Goal: Find contact information: Find contact information

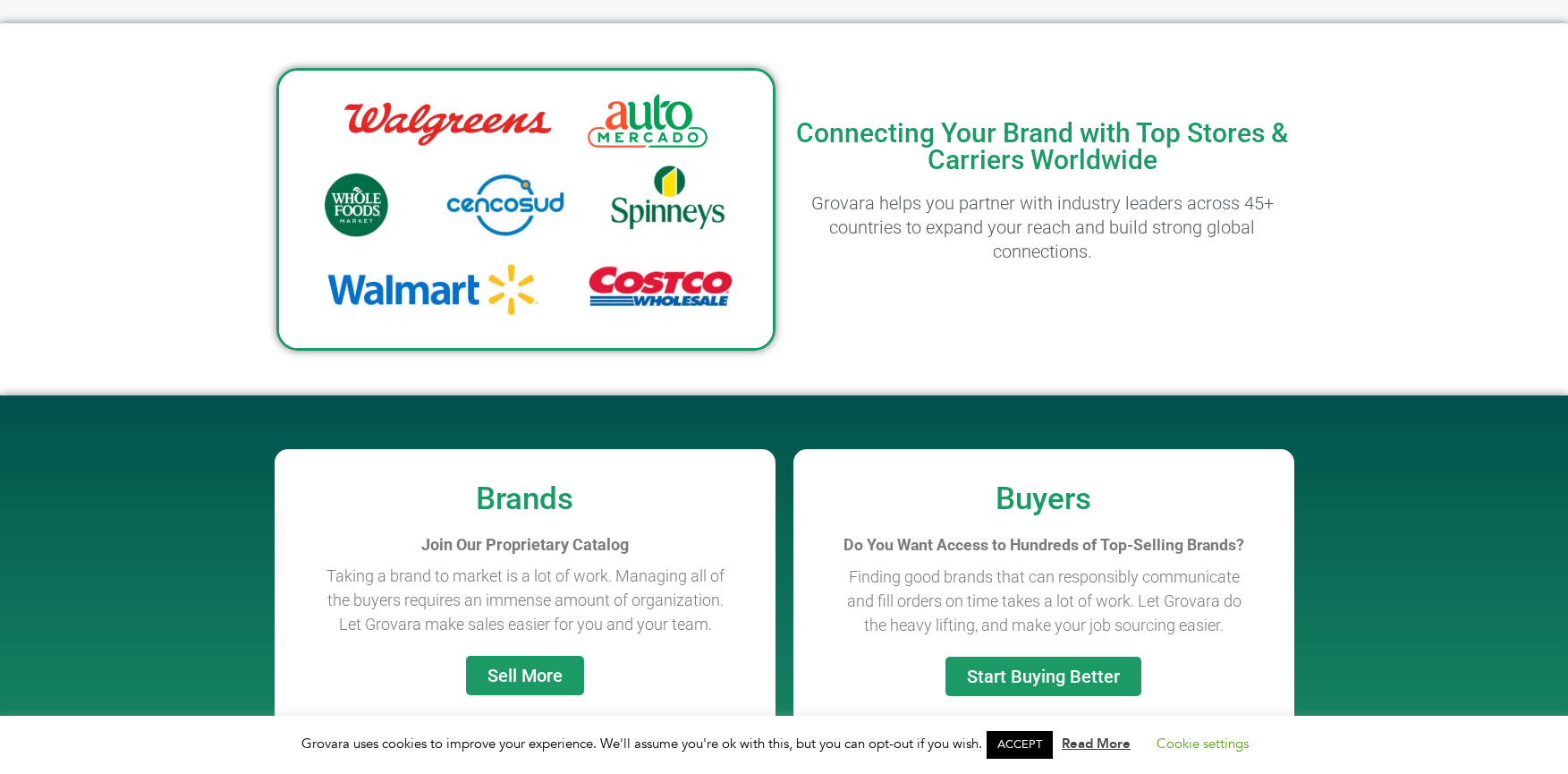
scroll to position [3555, 0]
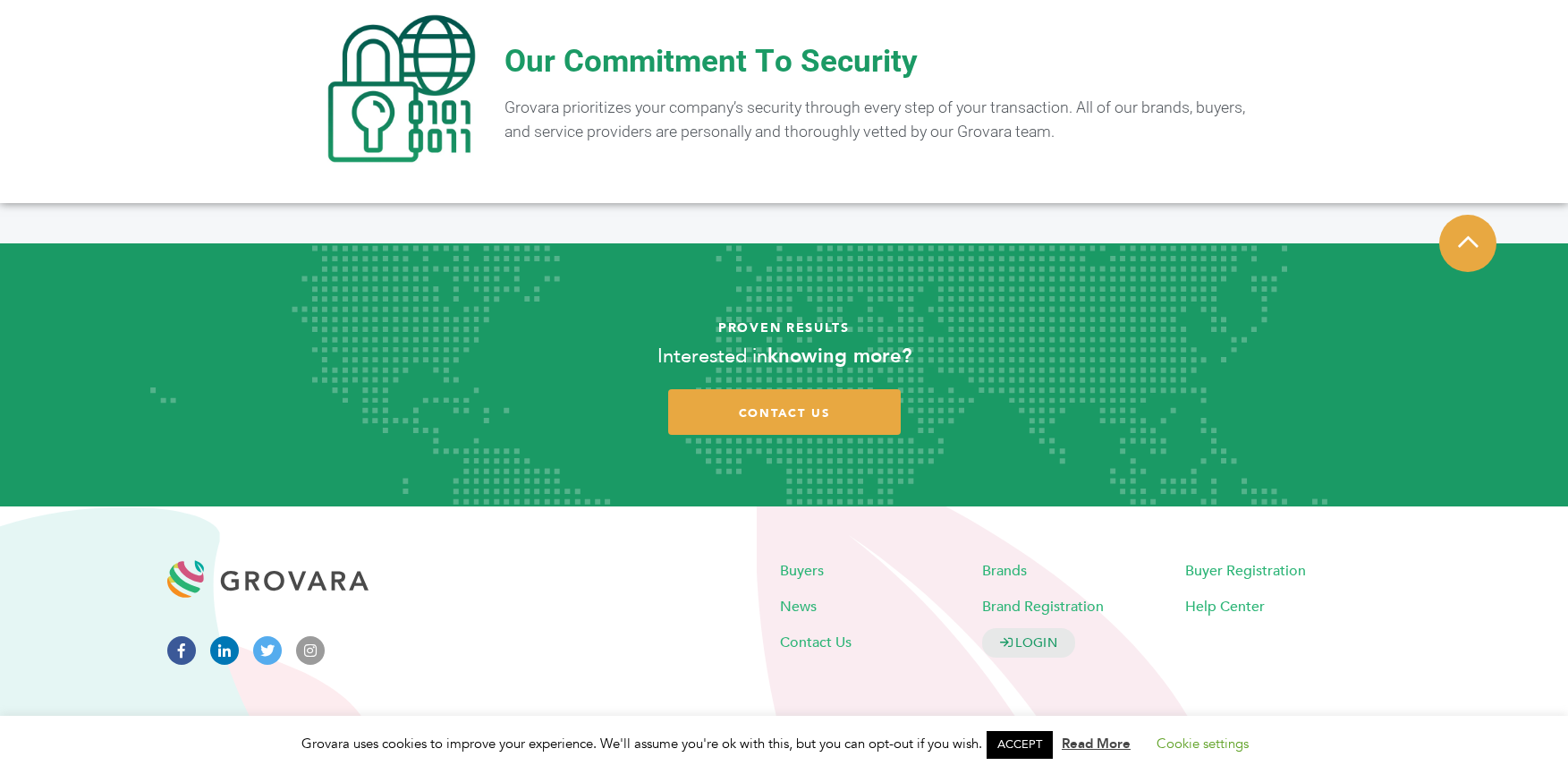
click at [219, 644] on icon at bounding box center [224, 651] width 29 height 29
click at [816, 642] on span "Contact Us" at bounding box center [816, 643] width 72 height 20
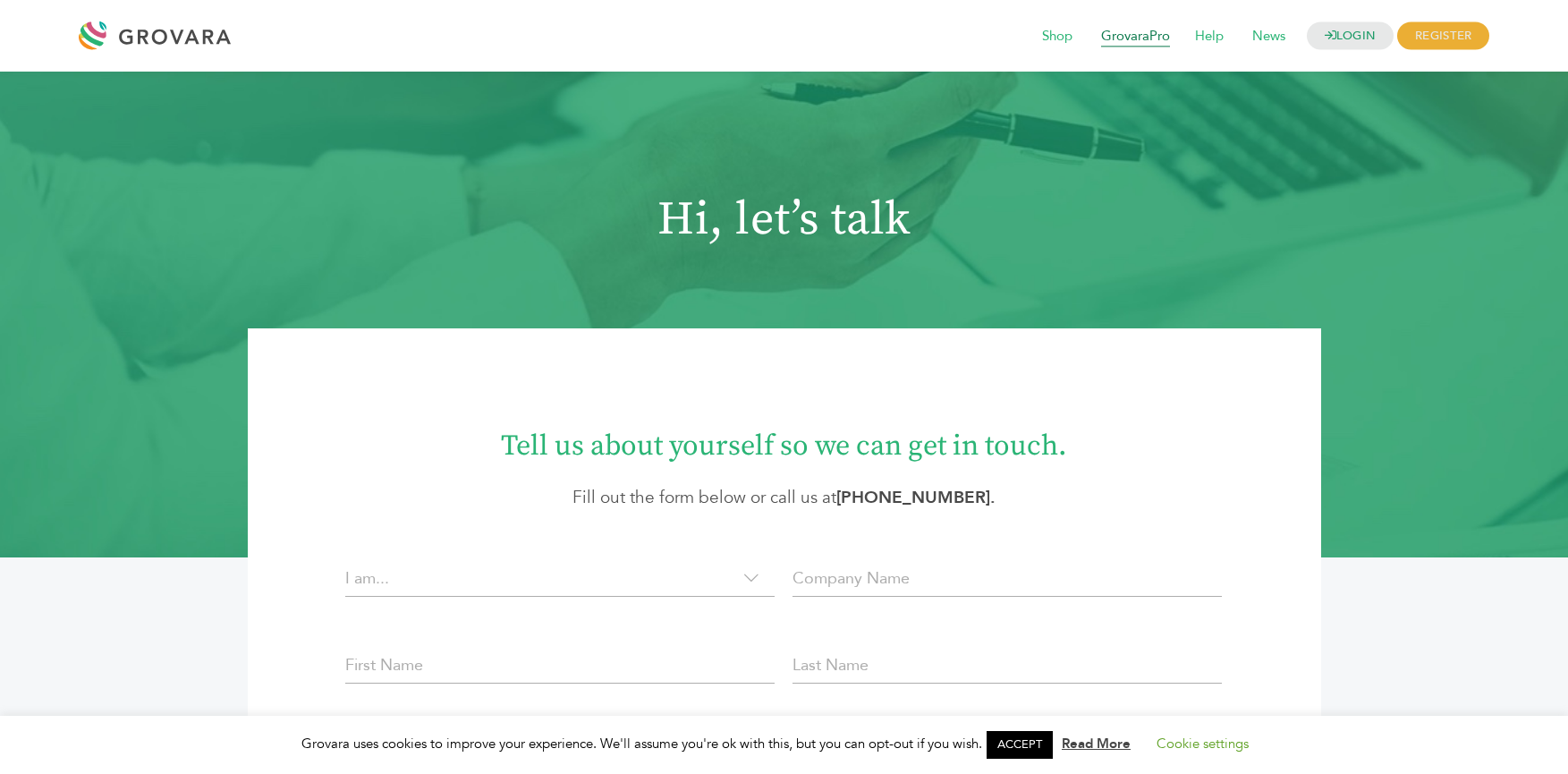
click at [1112, 43] on span "GrovaraPro" at bounding box center [1135, 37] width 94 height 34
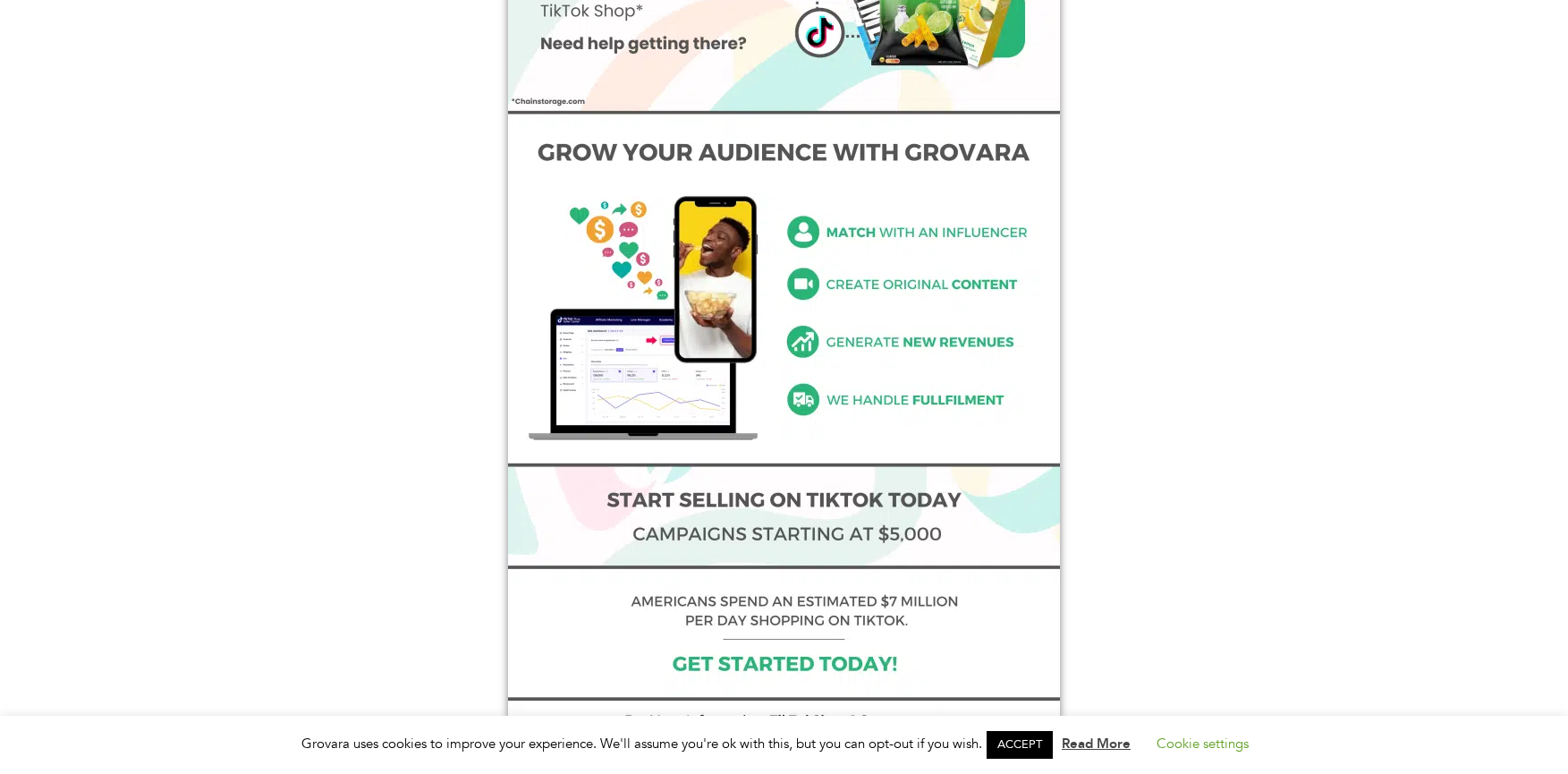
scroll to position [1074, 0]
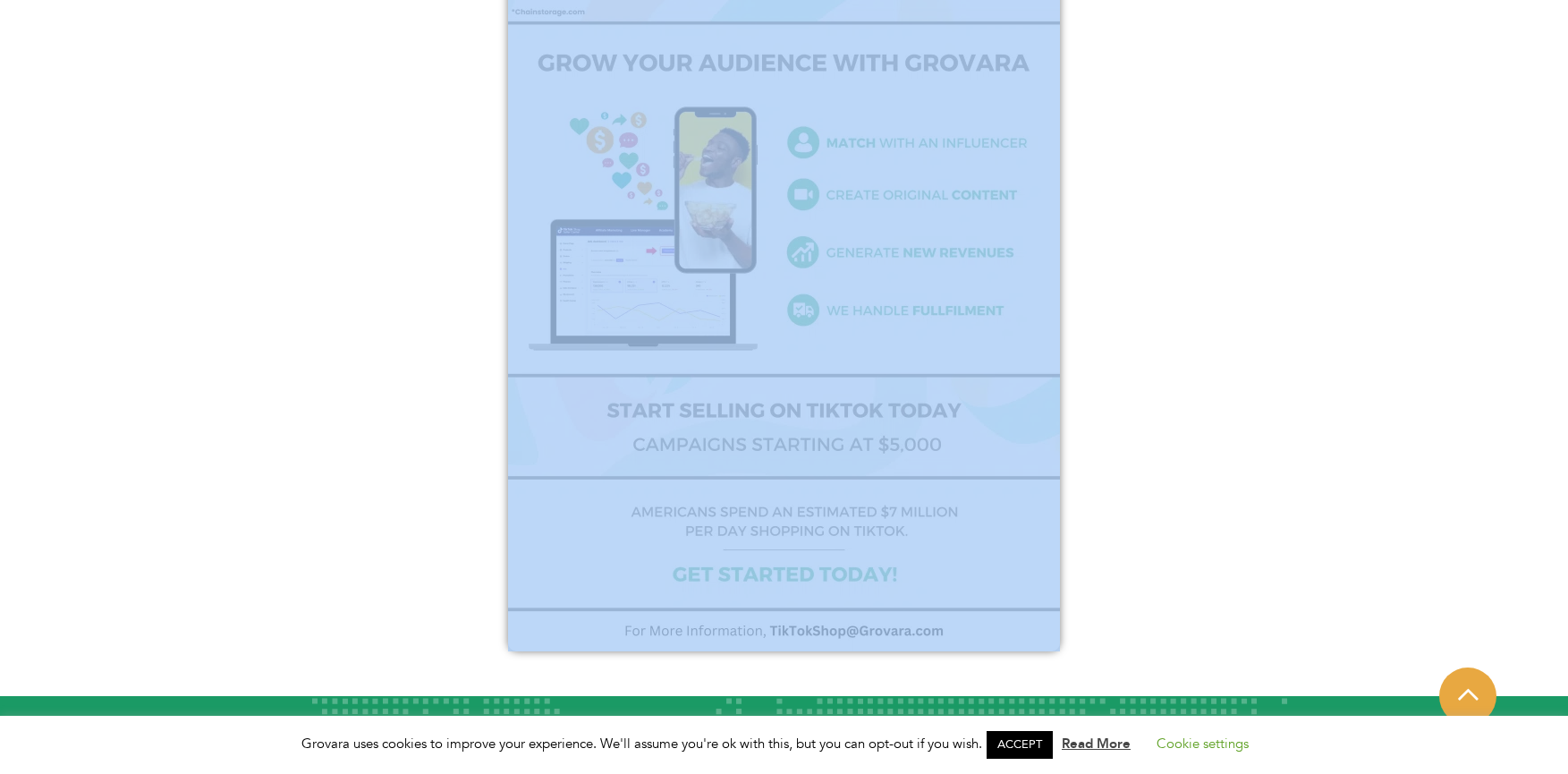
drag, startPoint x: 1106, startPoint y: 656, endPoint x: 1115, endPoint y: 588, distance: 68.6
click at [1115, 588] on div at bounding box center [784, 193] width 1568 height 1006
click at [1209, 580] on div at bounding box center [784, 193] width 1568 height 1006
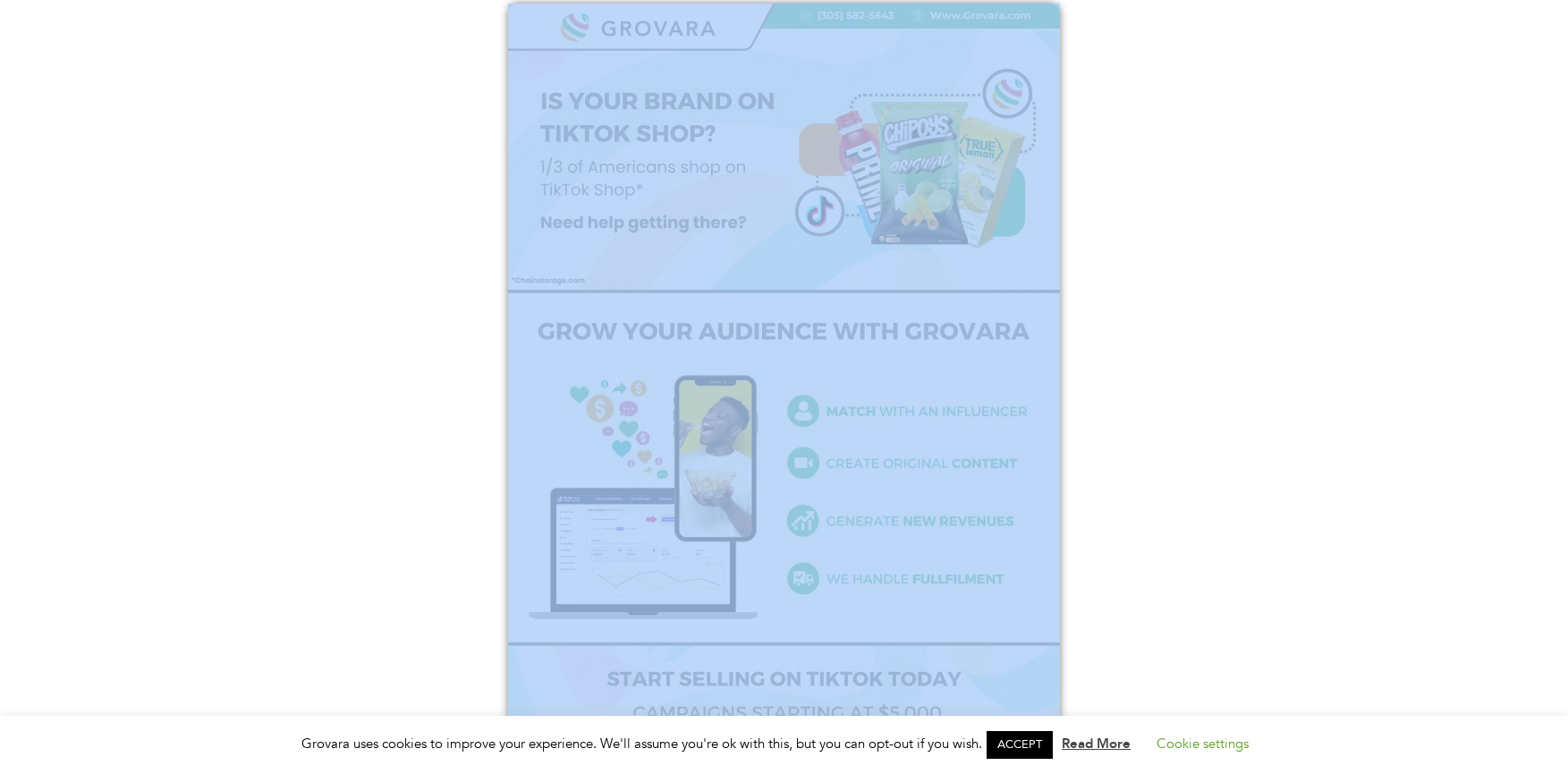
click at [1194, 581] on div at bounding box center [784, 462] width 1568 height 1006
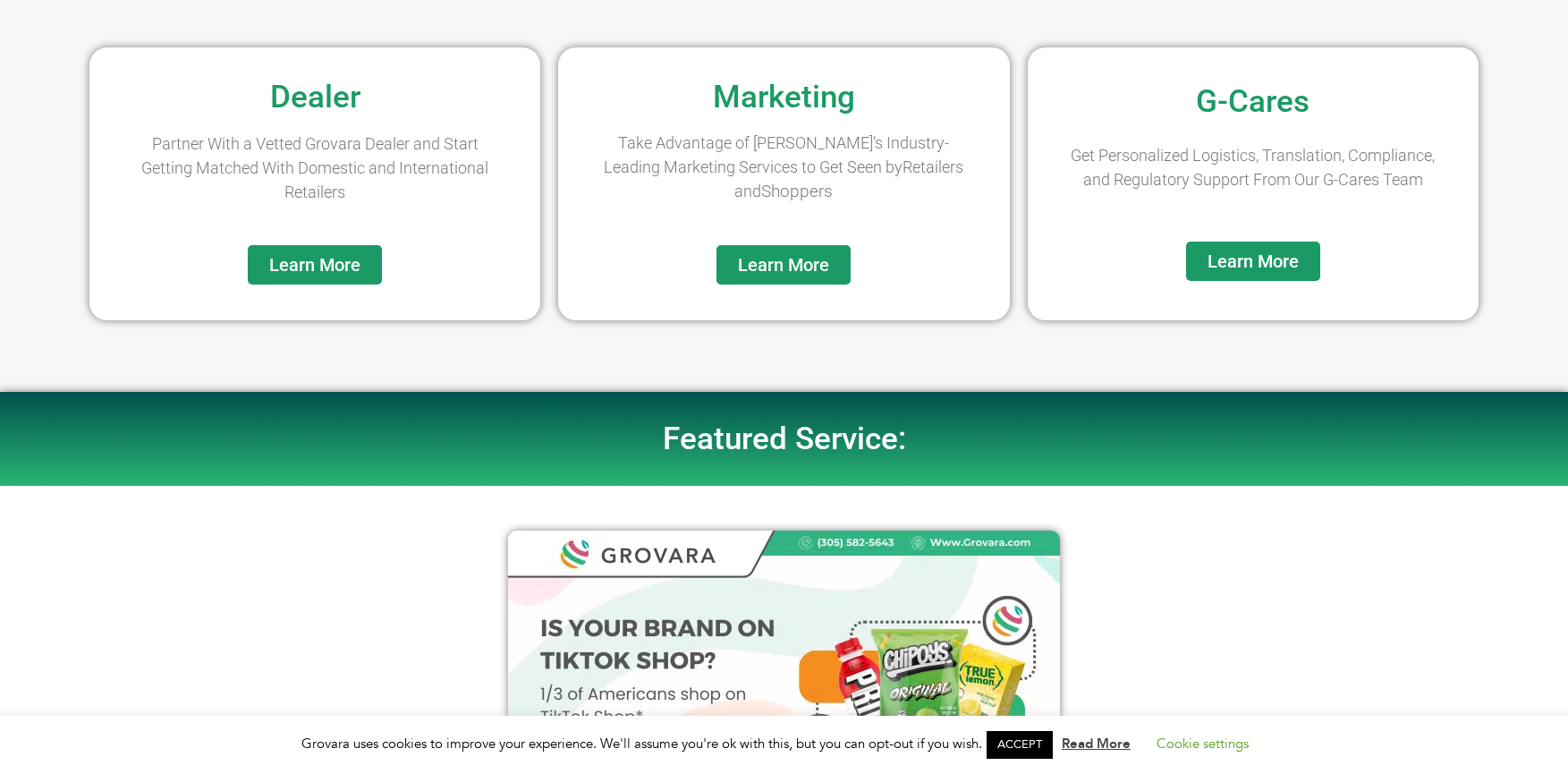
scroll to position [0, 0]
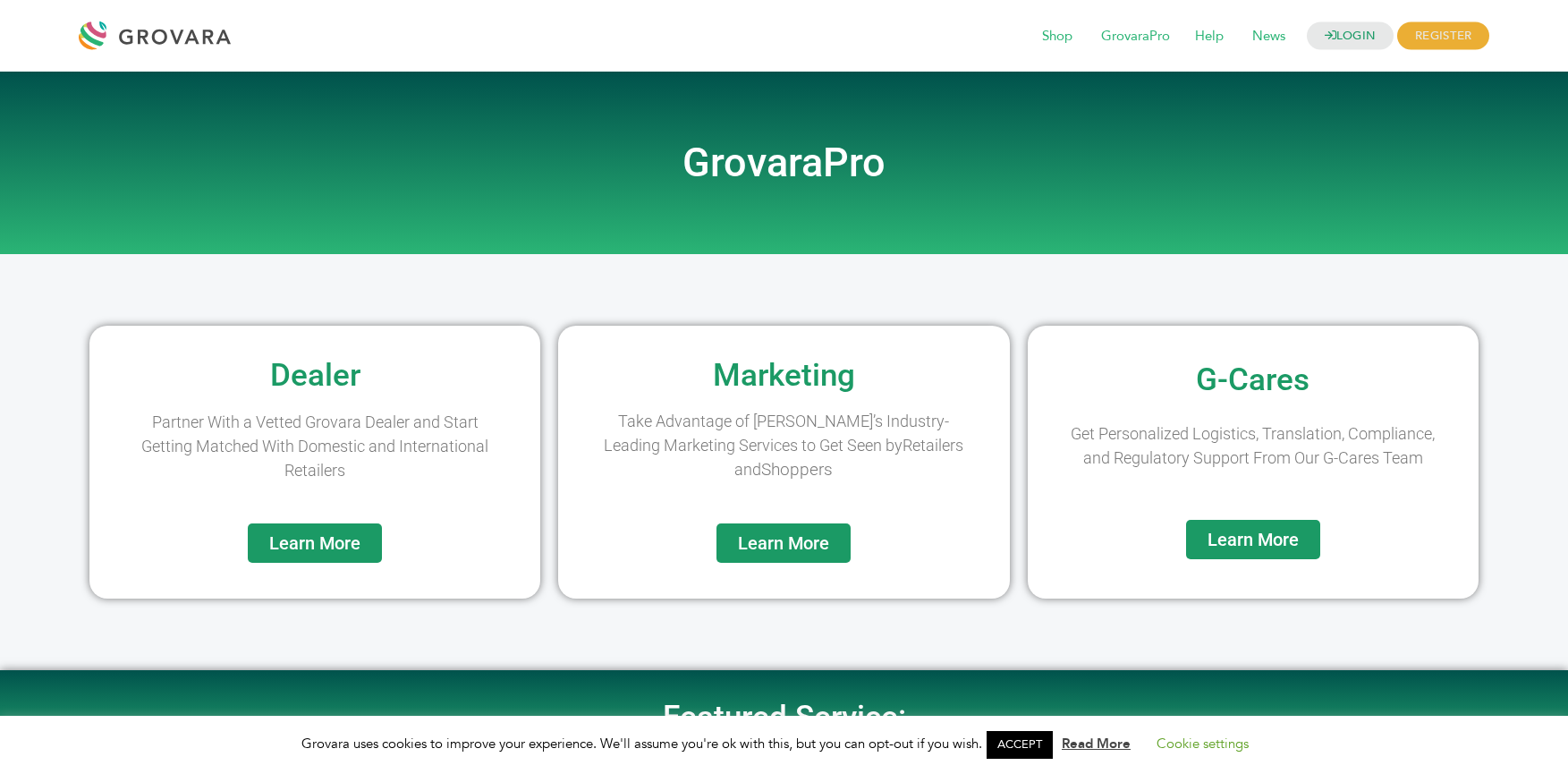
click at [168, 33] on div at bounding box center [159, 36] width 161 height 43
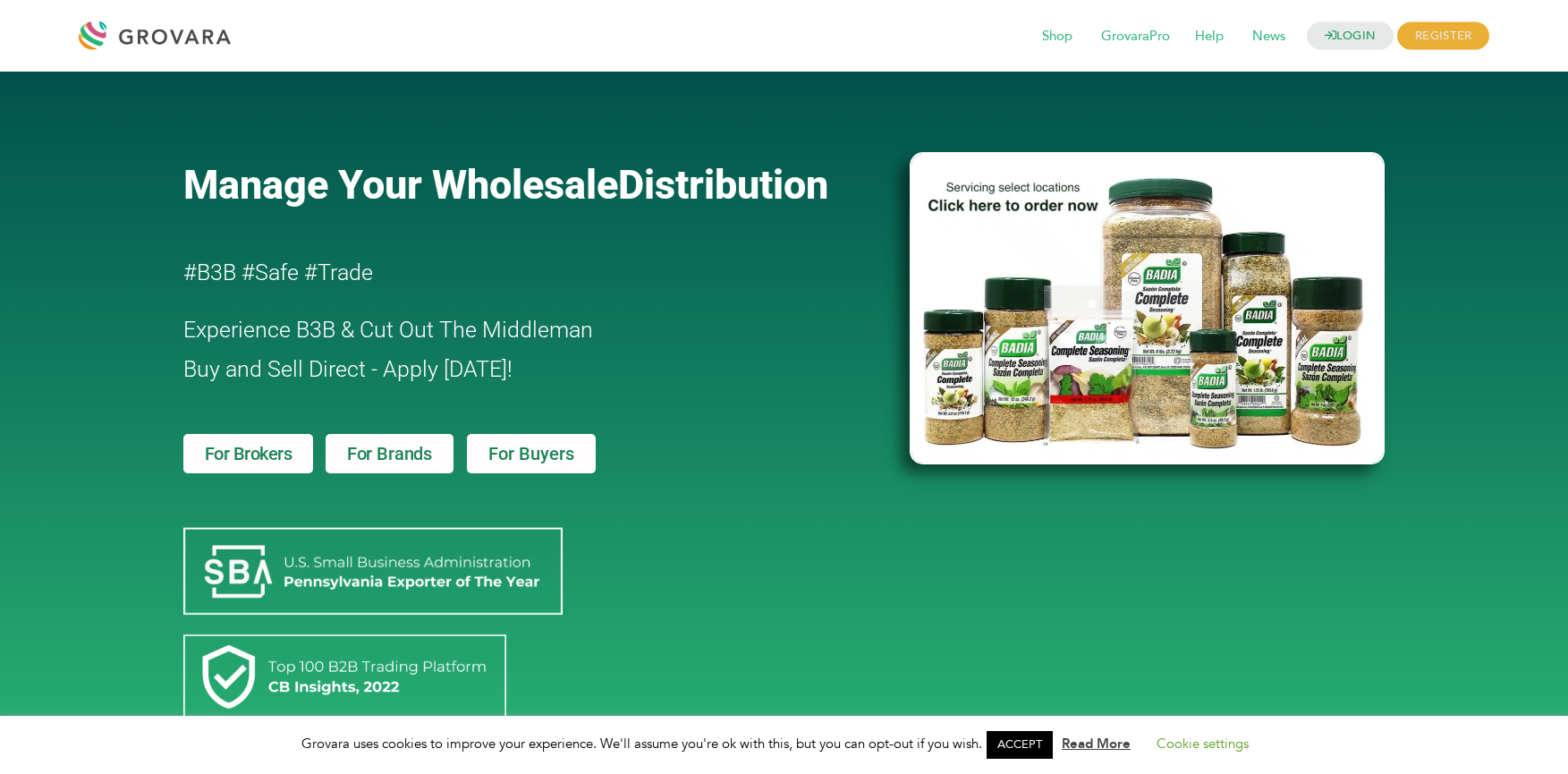
scroll to position [3555, 0]
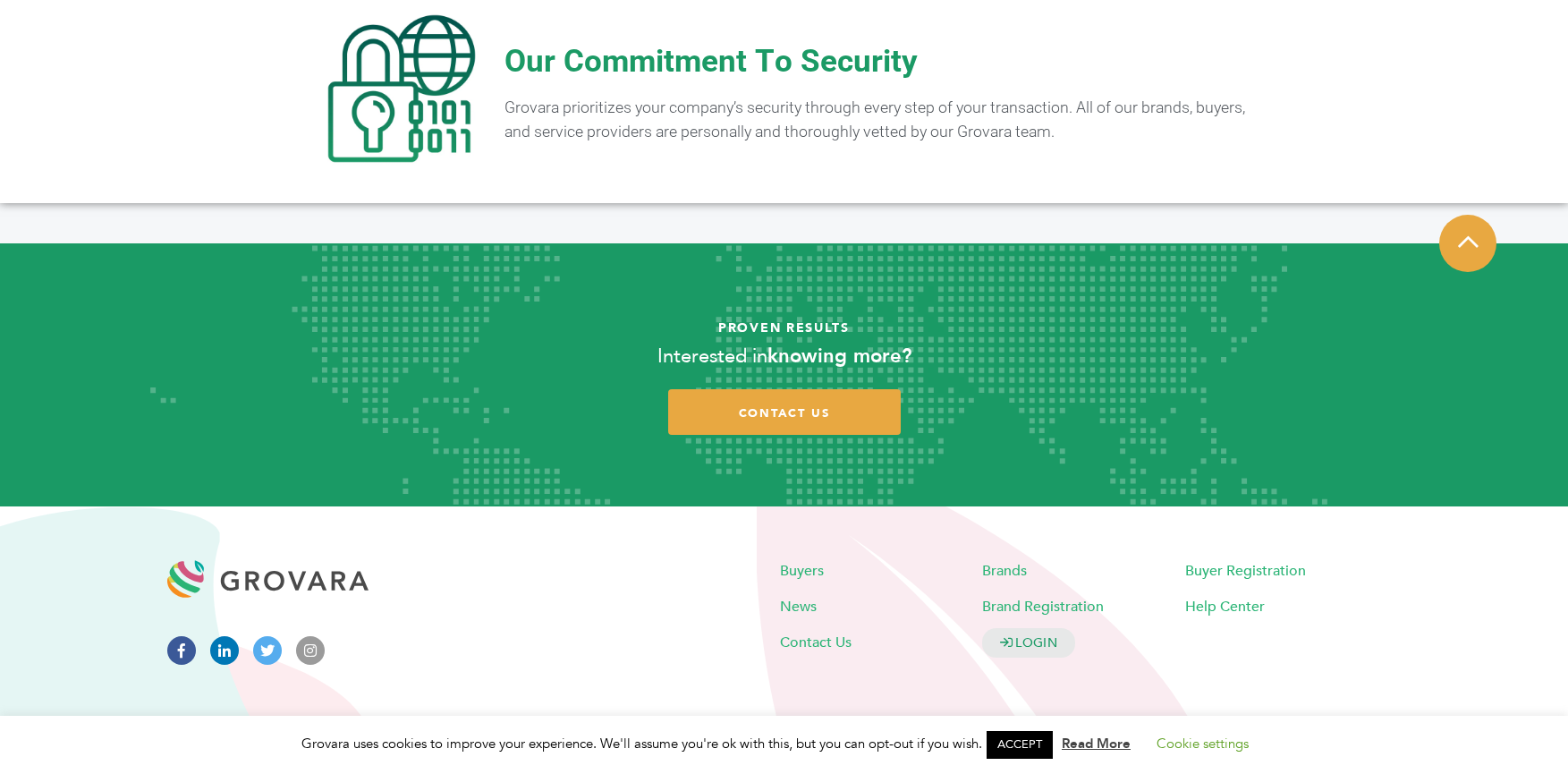
click at [220, 637] on icon at bounding box center [224, 651] width 29 height 29
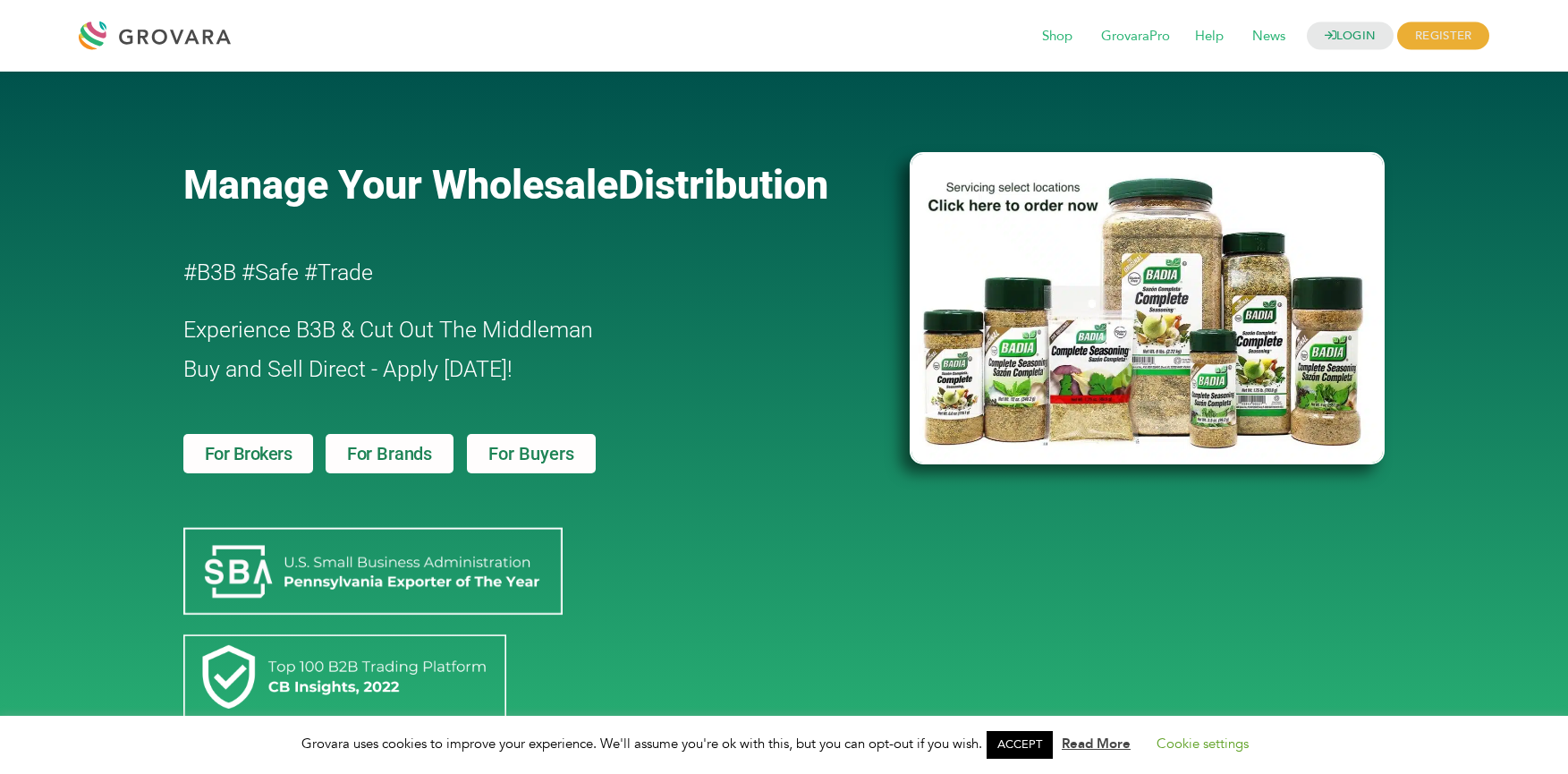
scroll to position [179, 0]
